Goal: Task Accomplishment & Management: Manage account settings

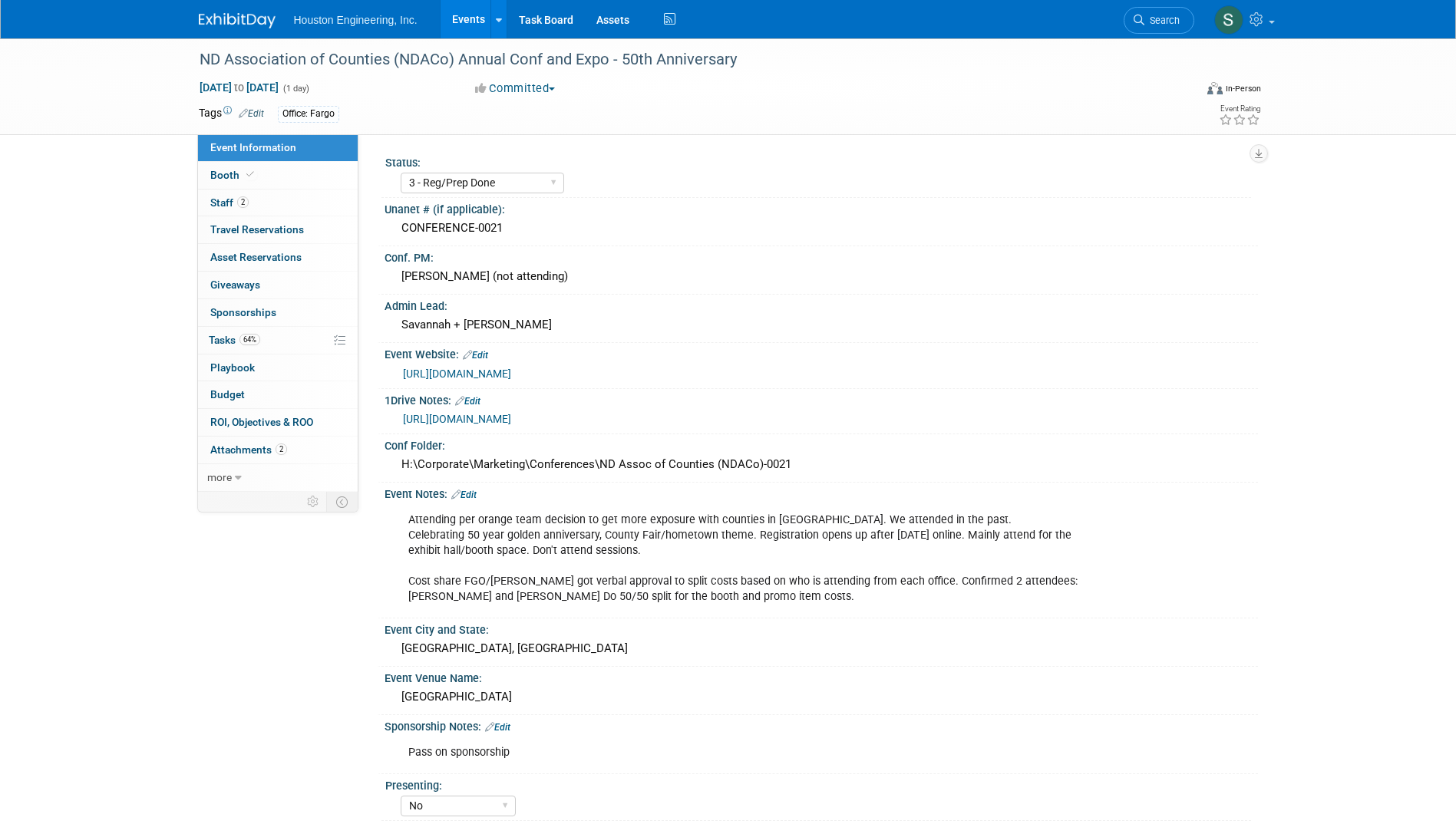
select select "3 - Reg/Prep Done"
select select "No"
select select "Transportation"
click at [551, 552] on div "Attending per orange team decision to get more exposure with counties in [GEOGR…" at bounding box center [743, 558] width 692 height 107
click at [416, 231] on div "CONFERENCE-0021" at bounding box center [821, 228] width 851 height 24
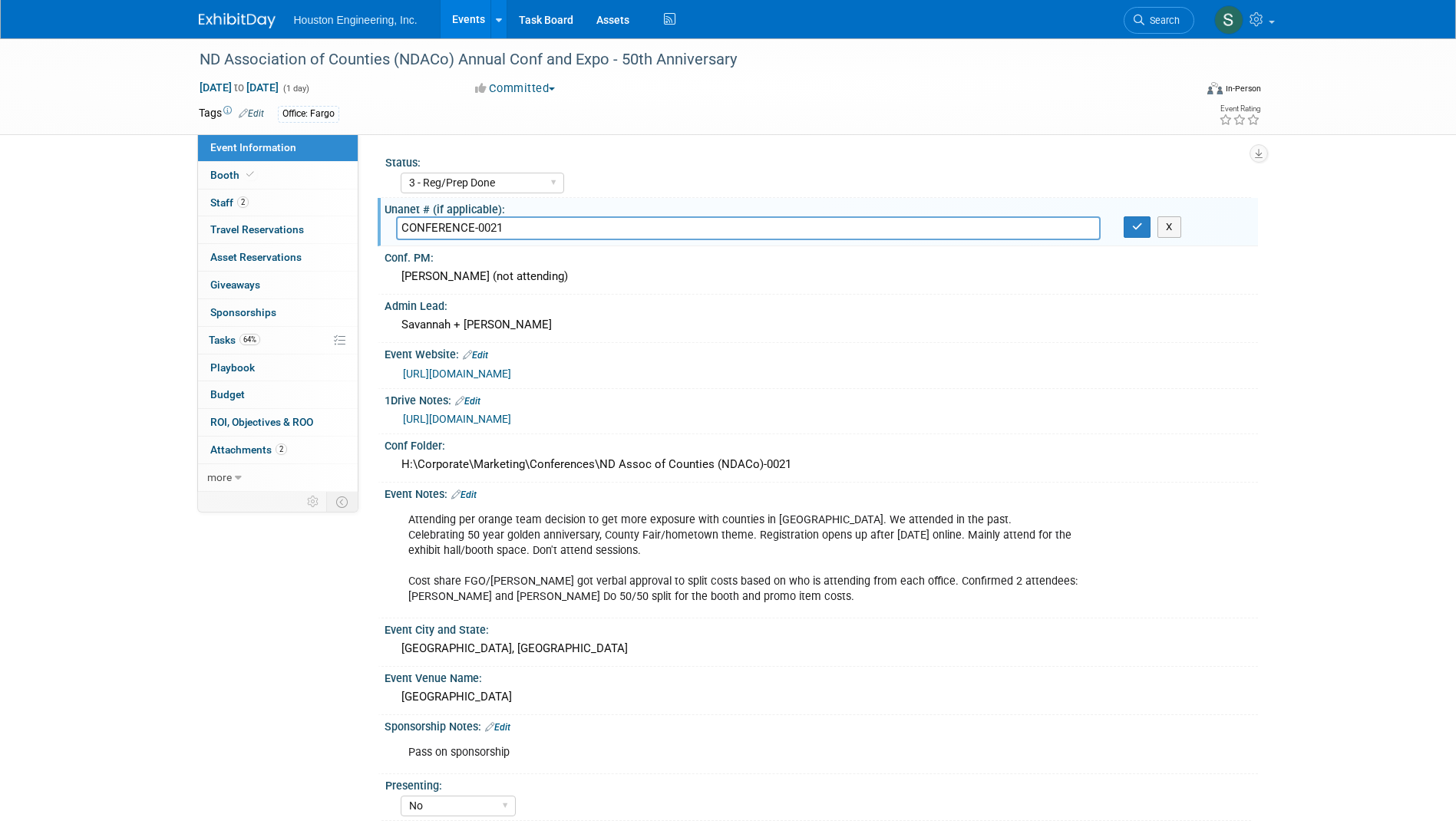
click at [1363, 504] on div "ND Association of Counties (NDACo) Annual Conf and Expo - 50th Anniversary [DAT…" at bounding box center [728, 527] width 1456 height 979
click at [101, 226] on div "ND Association of Counties (NDACo) Annual Conf and Expo - 50th Anniversary [DAT…" at bounding box center [728, 527] width 1456 height 979
click at [125, 223] on div "ND Association of Counties (NDACo) Annual Conf and Expo - 50th Anniversary [DAT…" at bounding box center [728, 527] width 1456 height 979
click at [96, 299] on div "ND Association of Counties (NDACo) Annual Conf and Expo - 50th Anniversary [DAT…" at bounding box center [728, 527] width 1456 height 979
click at [82, 162] on div "ND Association of Counties (NDACo) Annual Conf and Expo - 50th Anniversary [DAT…" at bounding box center [728, 527] width 1456 height 979
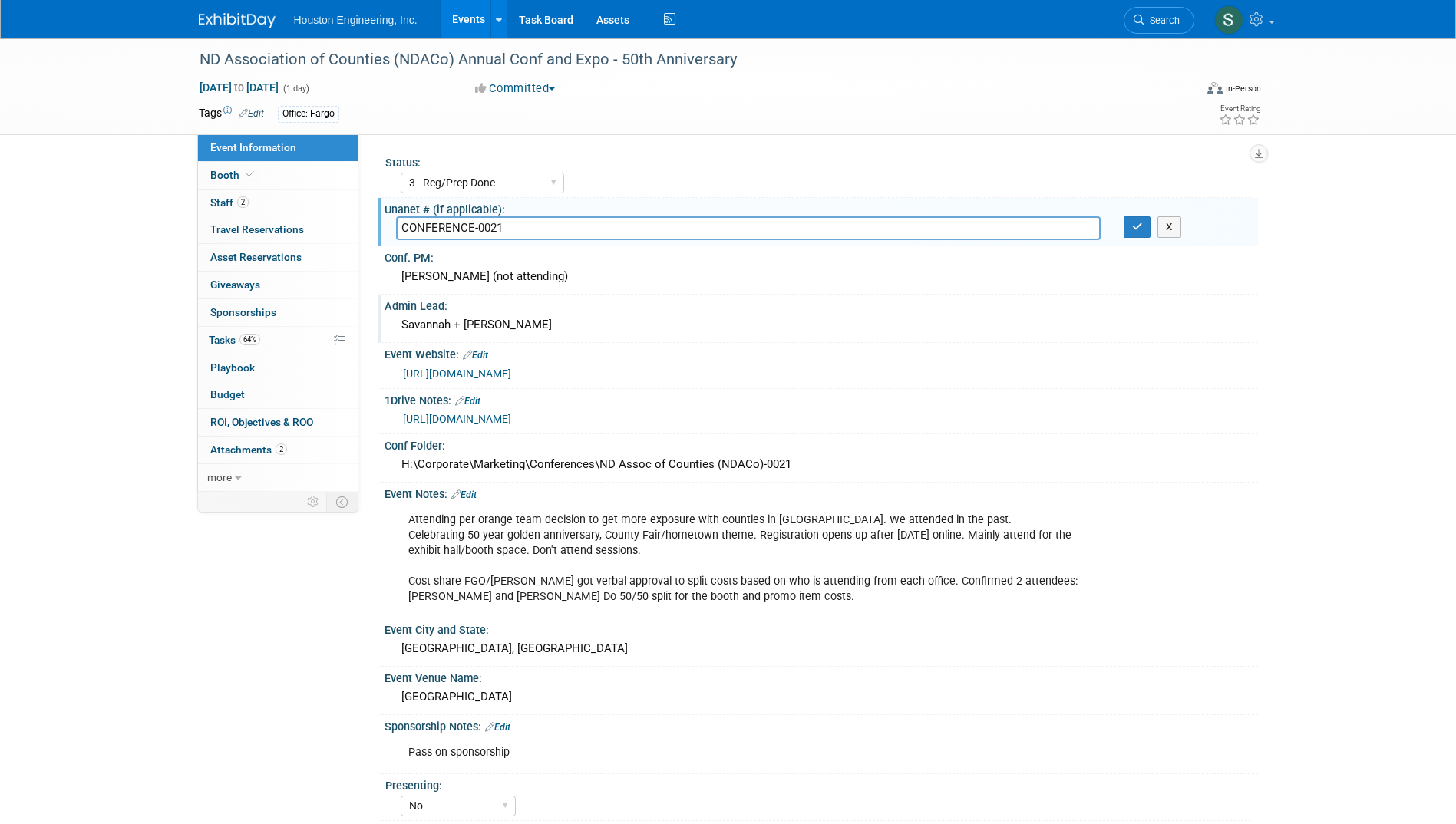
click at [1216, 313] on div "Savannah + [PERSON_NAME]" at bounding box center [821, 325] width 851 height 24
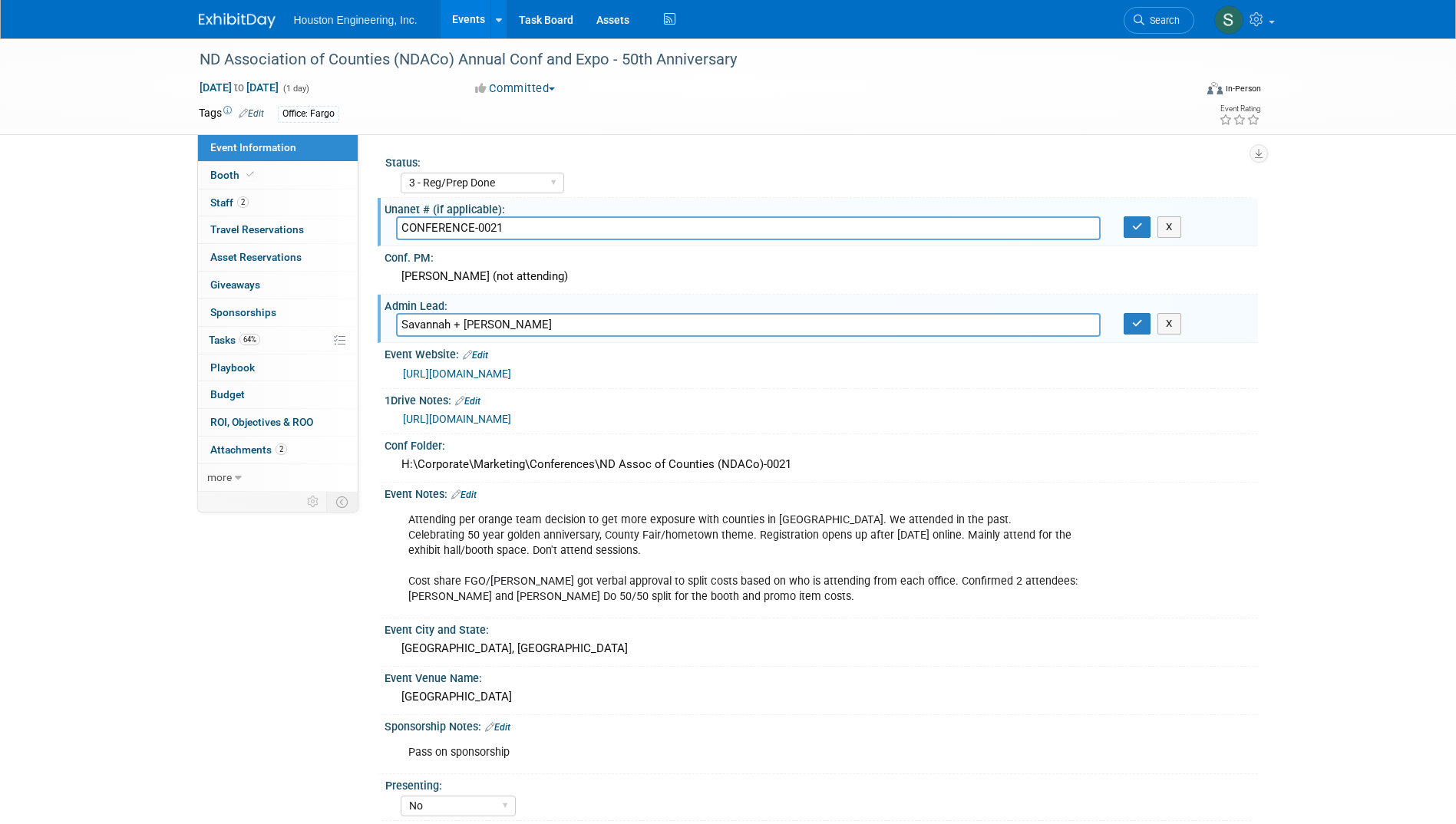
click at [1285, 300] on div "ND Association of Counties (NDACo) Annual Conf and Expo - 50th Anniversary [DAT…" at bounding box center [728, 527] width 1456 height 979
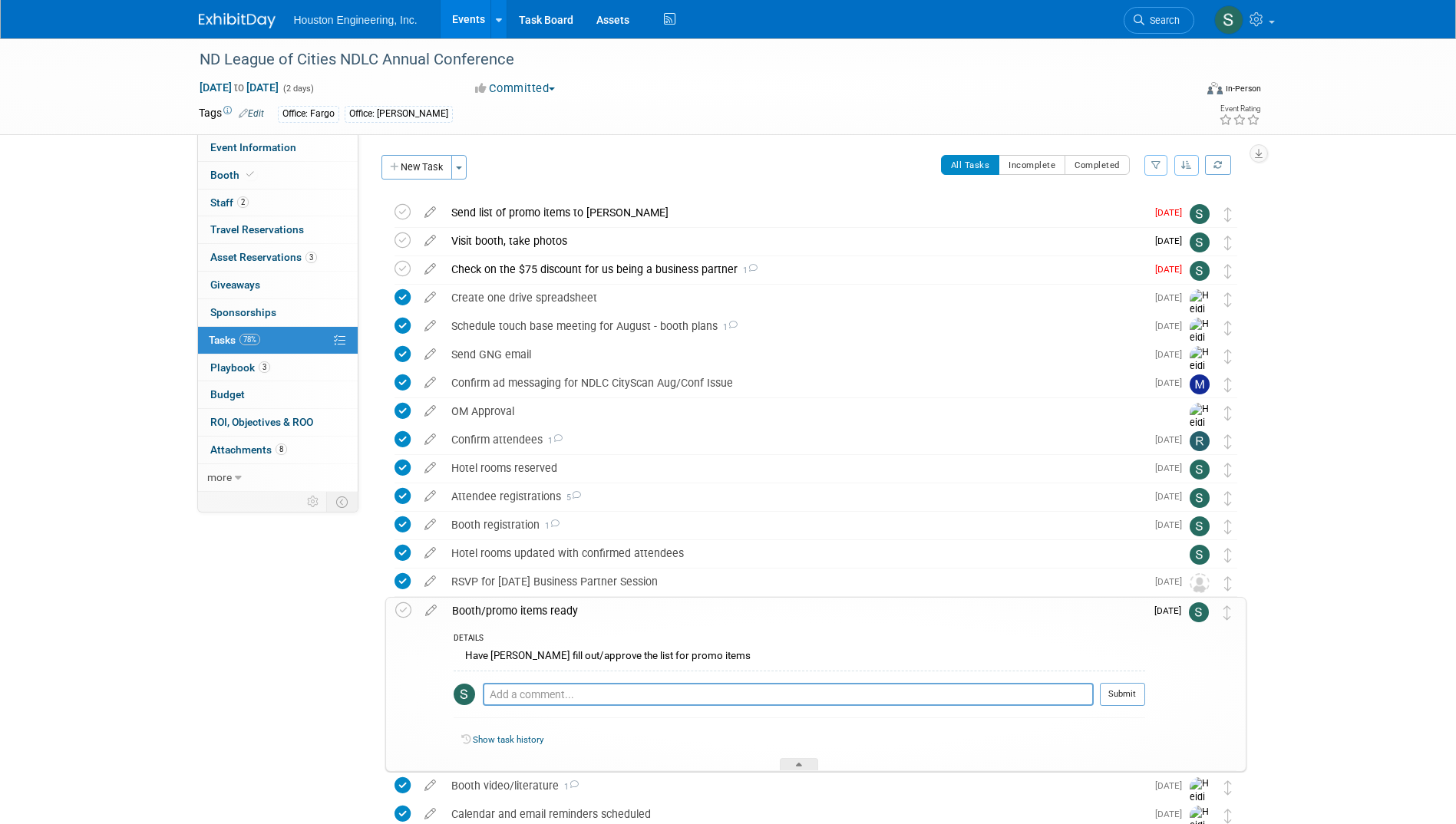
drag, startPoint x: 406, startPoint y: 613, endPoint x: 334, endPoint y: 646, distance: 79.2
click at [406, 613] on icon at bounding box center [404, 611] width 16 height 16
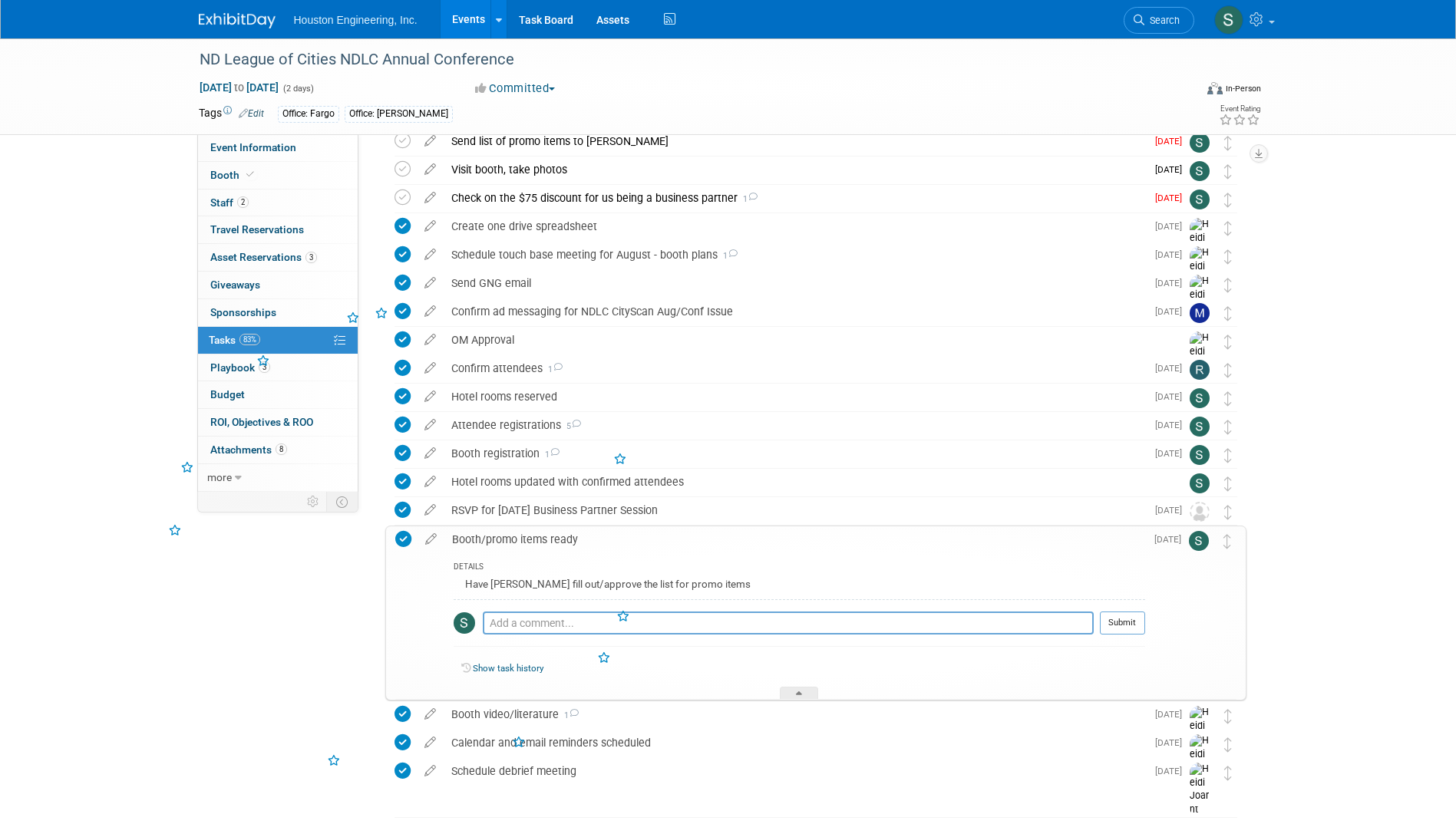
scroll to position [127, 0]
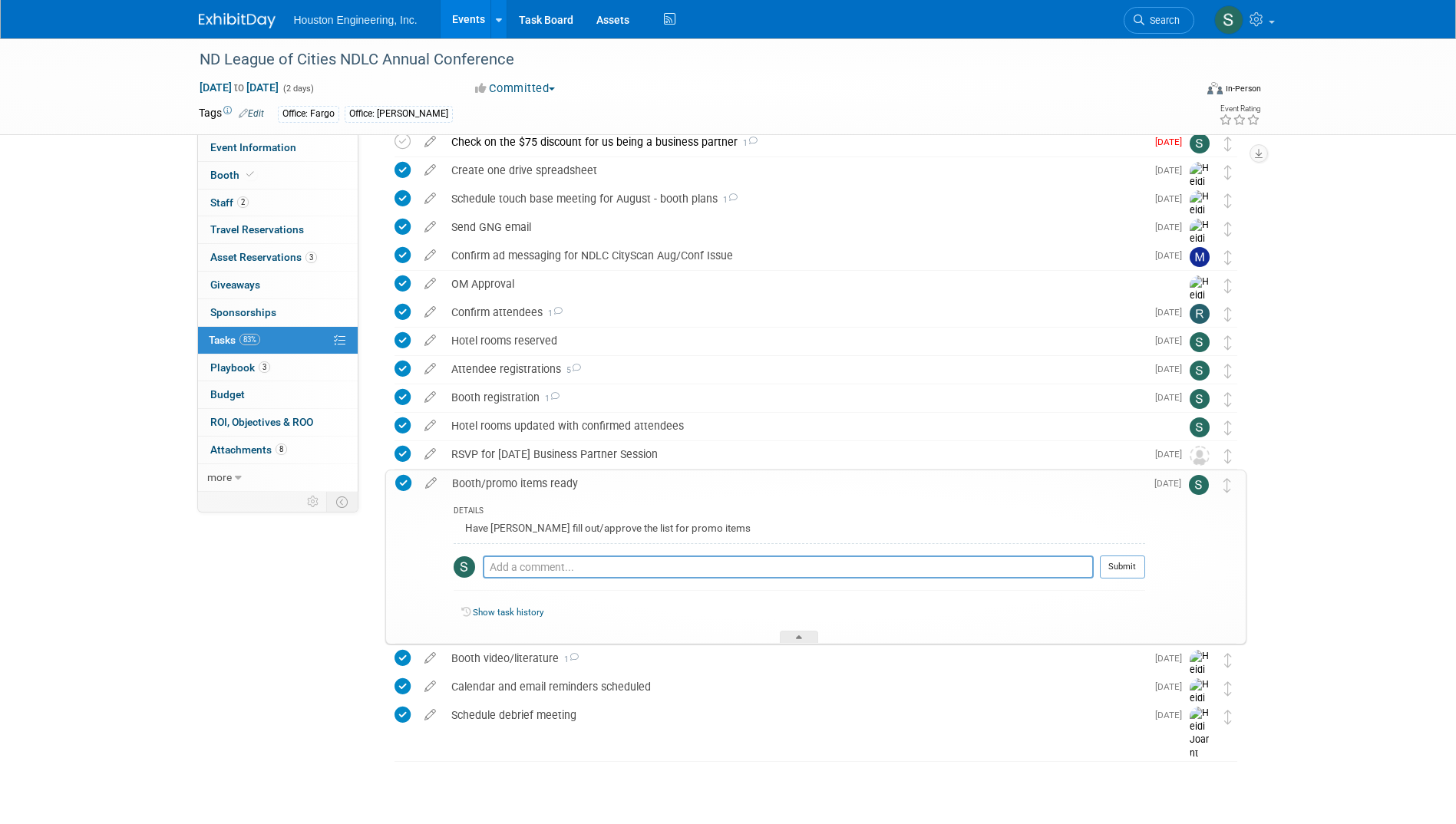
click at [220, 654] on div "Event Information Event Info Booth Booth 2 Staff 2 Staff 0 Travel Reservations …" at bounding box center [728, 352] width 1082 height 883
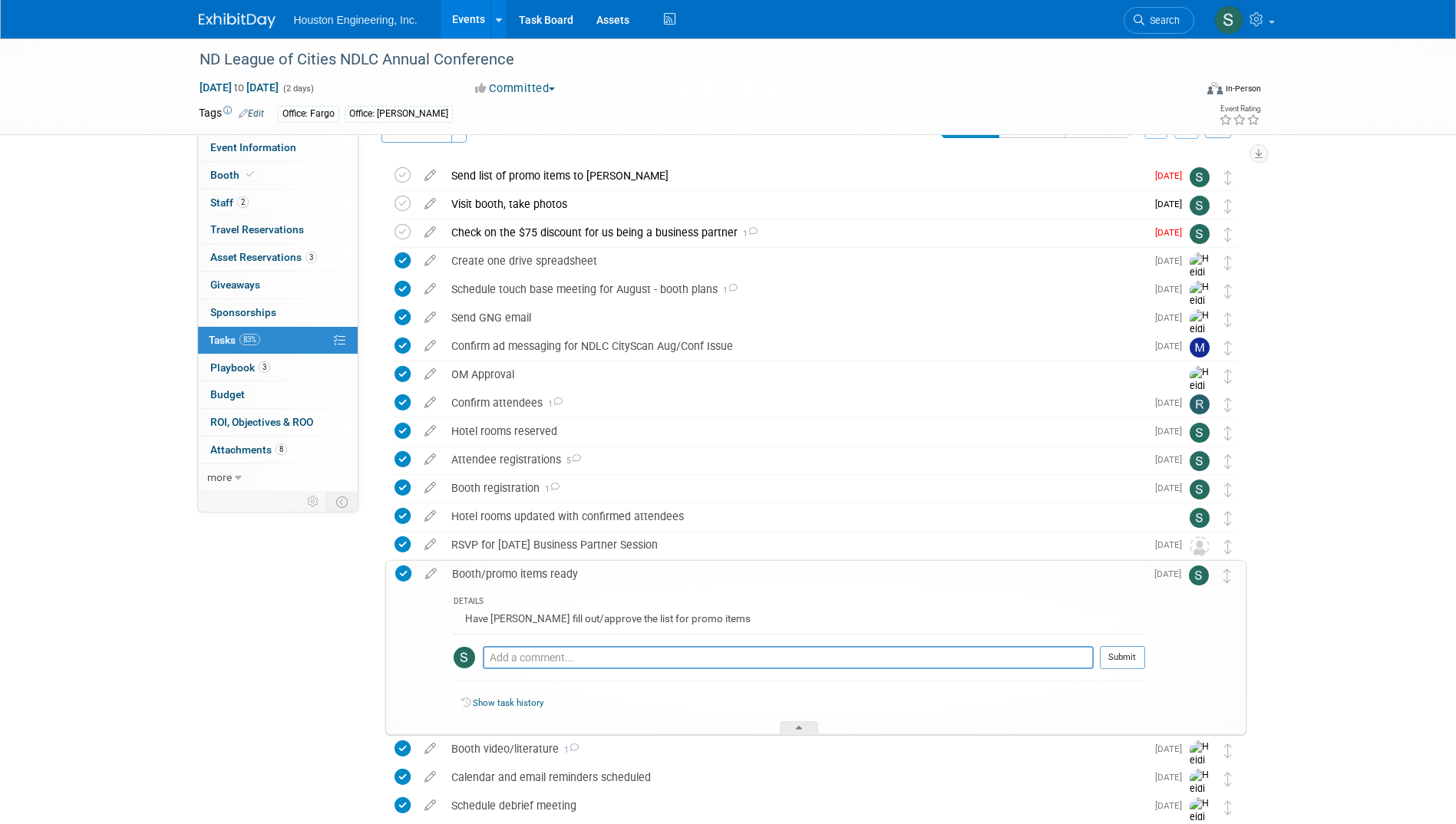
scroll to position [0, 0]
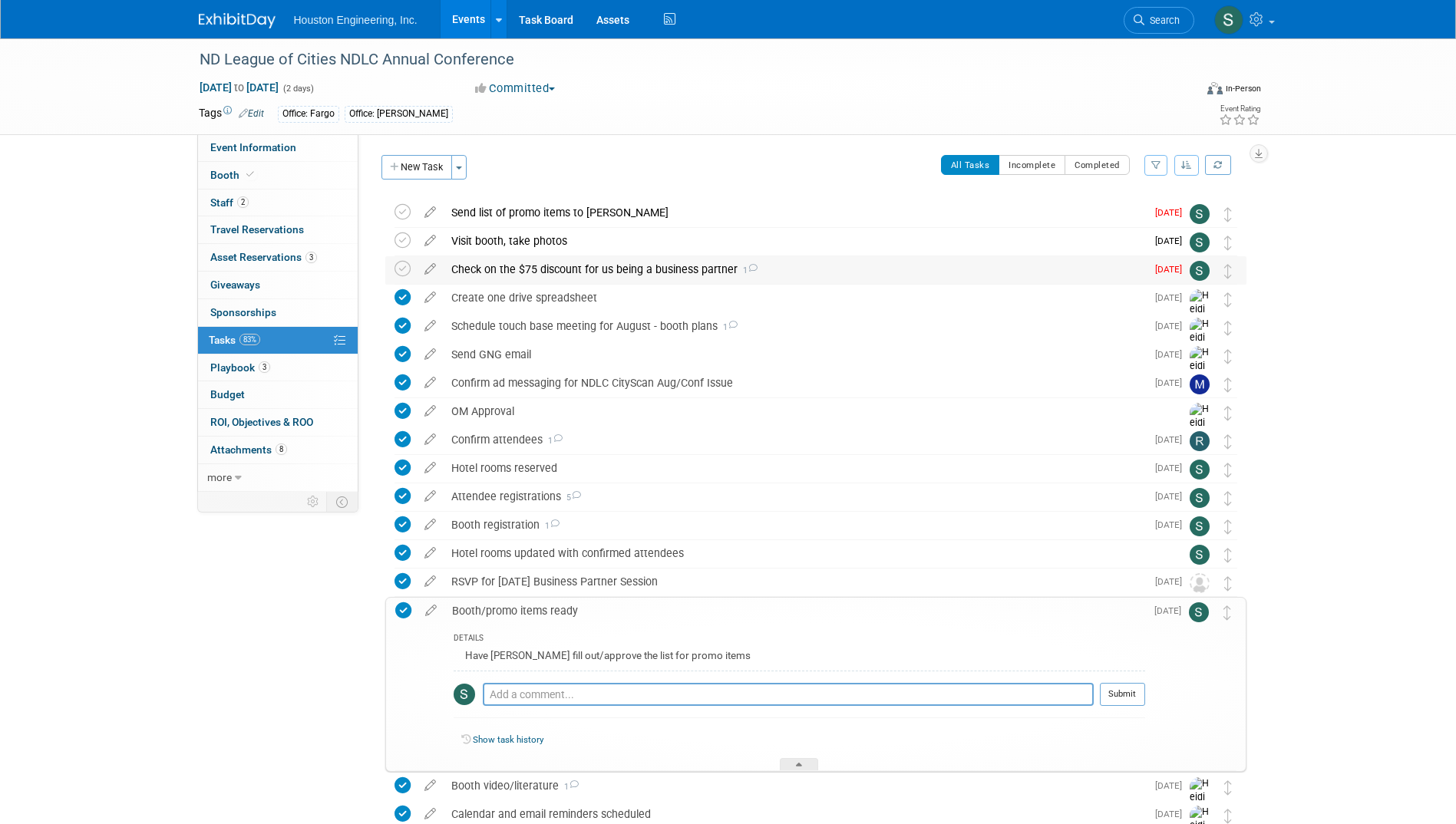
click at [661, 258] on div "Check on the $75 discount for us being a business partner 1" at bounding box center [795, 269] width 703 height 26
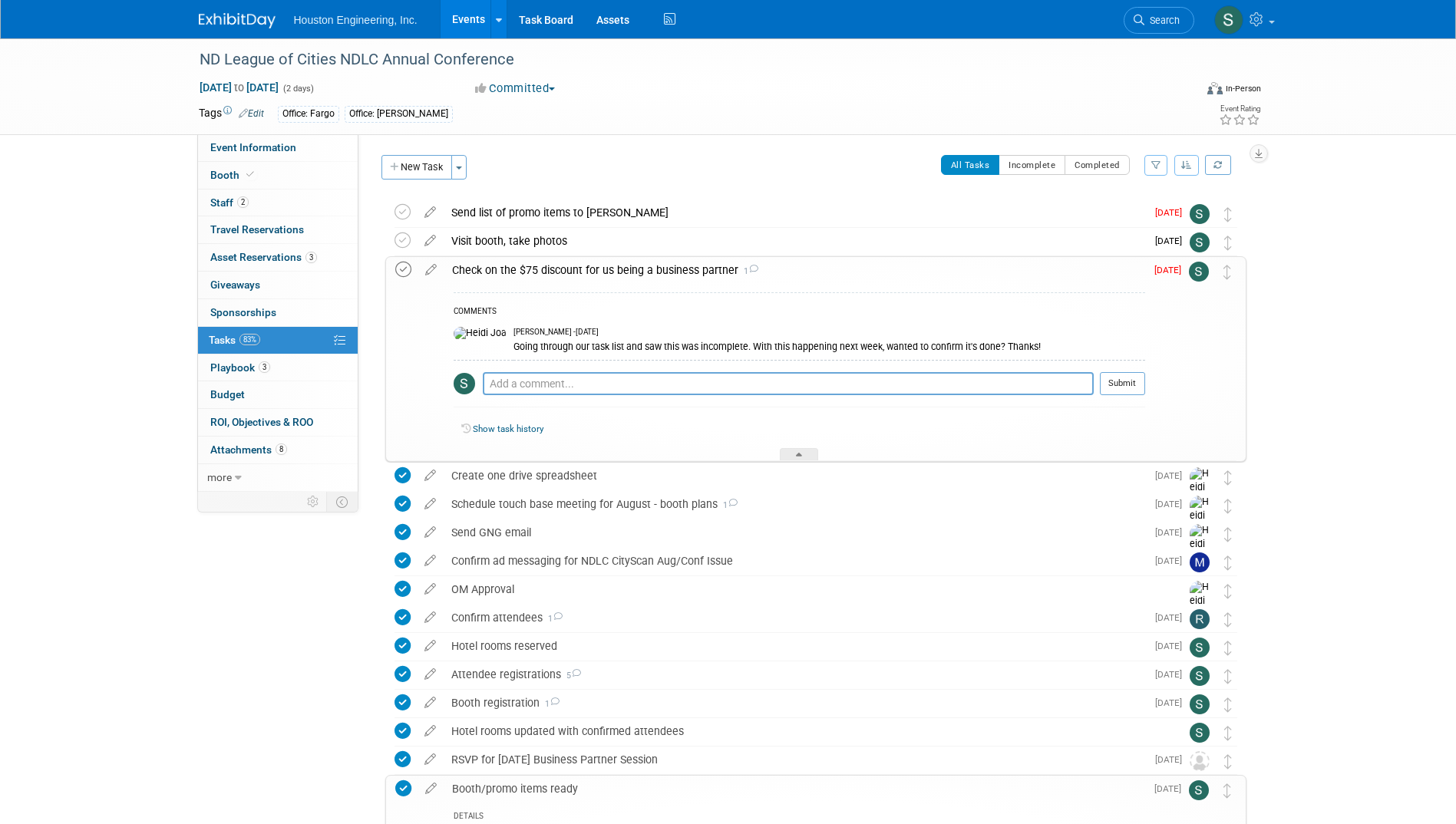
click at [400, 272] on icon at bounding box center [404, 270] width 16 height 16
click at [105, 289] on div "ND League of Cities NDLC Annual Conference Sep 17, 2025 to Sep 18, 2025 (2 days…" at bounding box center [728, 584] width 1456 height 1092
click at [1392, 326] on div "ND League of Cities NDLC Annual Conference Sep 17, 2025 to Sep 18, 2025 (2 days…" at bounding box center [728, 584] width 1456 height 1092
click at [102, 155] on div "ND League of Cities NDLC Annual Conference Sep 17, 2025 to Sep 18, 2025 (2 days…" at bounding box center [728, 584] width 1456 height 1092
